Goal: Communication & Community: Ask a question

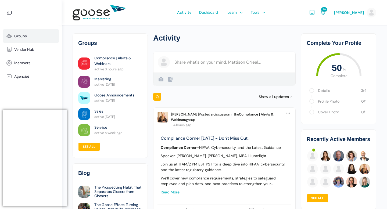
click at [20, 33] on link "Groups" at bounding box center [31, 35] width 56 height 13
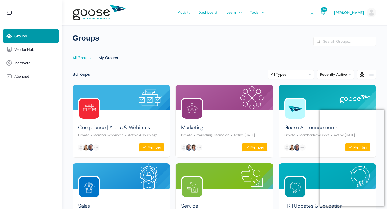
click at [85, 57] on div "All Groups" at bounding box center [82, 59] width 18 height 8
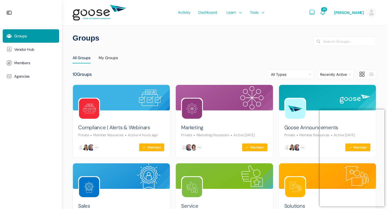
click at [335, 46] on form "Search Search Groups… Reset" at bounding box center [345, 42] width 63 height 10
click at [335, 44] on input "Search Groups…" at bounding box center [345, 41] width 62 height 9
type input "rookie"
click at [316, 39] on button "Search" at bounding box center [319, 41] width 6 height 5
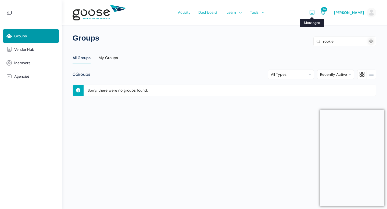
click at [313, 12] on icon "Messages" at bounding box center [312, 12] width 6 height 6
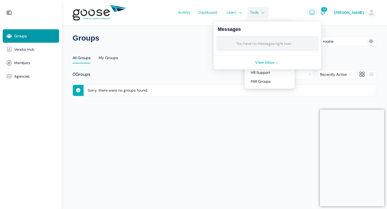
click at [255, 12] on span "Tools" at bounding box center [254, 12] width 9 height 25
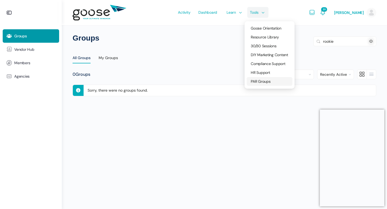
click at [268, 80] on span "PAR Groups" at bounding box center [261, 81] width 20 height 5
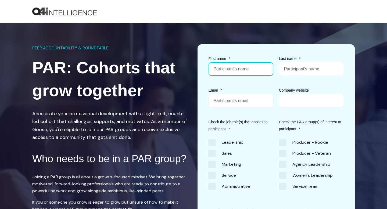
click at [258, 71] on input "First name *" at bounding box center [240, 69] width 65 height 14
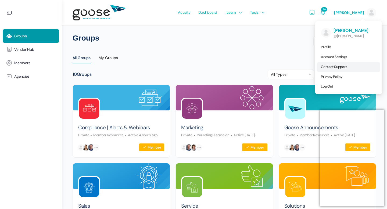
click at [338, 69] on span "Contact Support" at bounding box center [334, 67] width 26 height 5
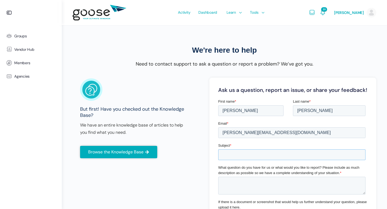
click at [254, 154] on input "Subject *" at bounding box center [291, 155] width 147 height 11
type input "Rookie Par Group on Goose"
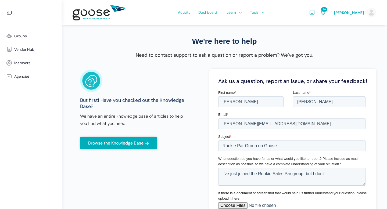
scroll to position [9, 0]
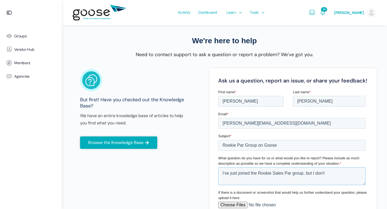
click at [329, 174] on textarea "I've just joined the Rookie Sales Par group, but I don't" at bounding box center [291, 177] width 147 height 18
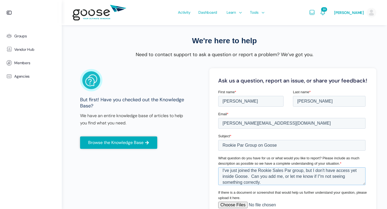
click at [322, 176] on textarea "I've just joined the Rookie Sales Par group, but I don't have access yet inside…" at bounding box center [291, 177] width 147 height 18
click at [326, 140] on input "Rookie Par Group on Goose" at bounding box center [291, 145] width 147 height 11
click at [321, 176] on textarea "I've just joined the Rookie Sales Par group, but I don't have access yet inside…" at bounding box center [291, 177] width 147 height 18
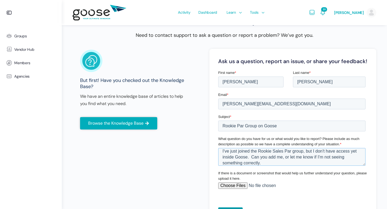
scroll to position [29, 0]
click at [261, 164] on textarea "I've just joined the Rookie Sales Par group, but I don't have access yet inside…" at bounding box center [291, 157] width 147 height 18
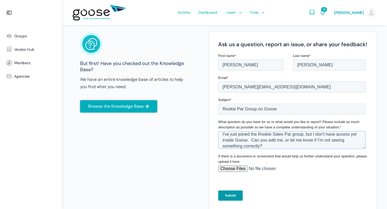
scroll to position [47, 0]
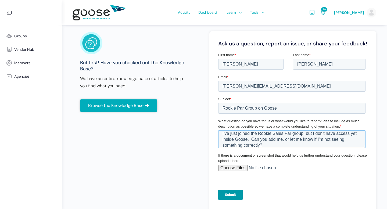
type textarea "I've just joined the Rookie Sales Par group, but I don't have access yet inside…"
click at [227, 194] on input "Submit" at bounding box center [230, 195] width 24 height 10
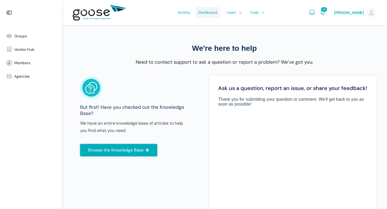
scroll to position [0, 0]
